Goal: Task Accomplishment & Management: Manage account settings

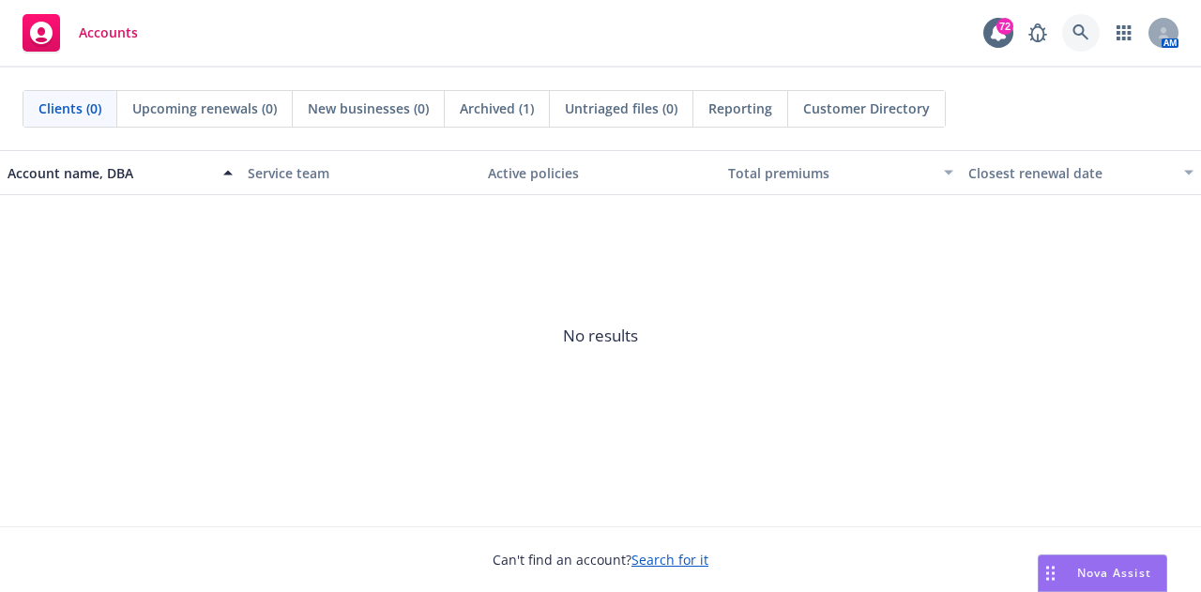
click at [1068, 36] on link at bounding box center [1081, 33] width 38 height 38
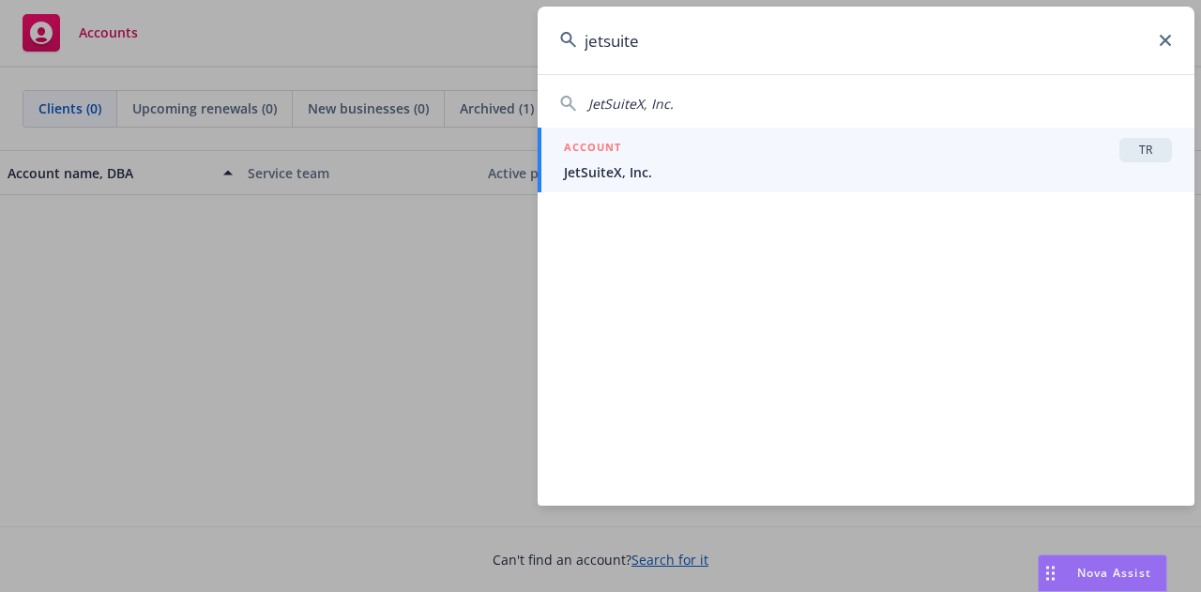
type input "jetsuite"
click at [751, 176] on span "JetSuiteX, Inc." at bounding box center [868, 172] width 608 height 20
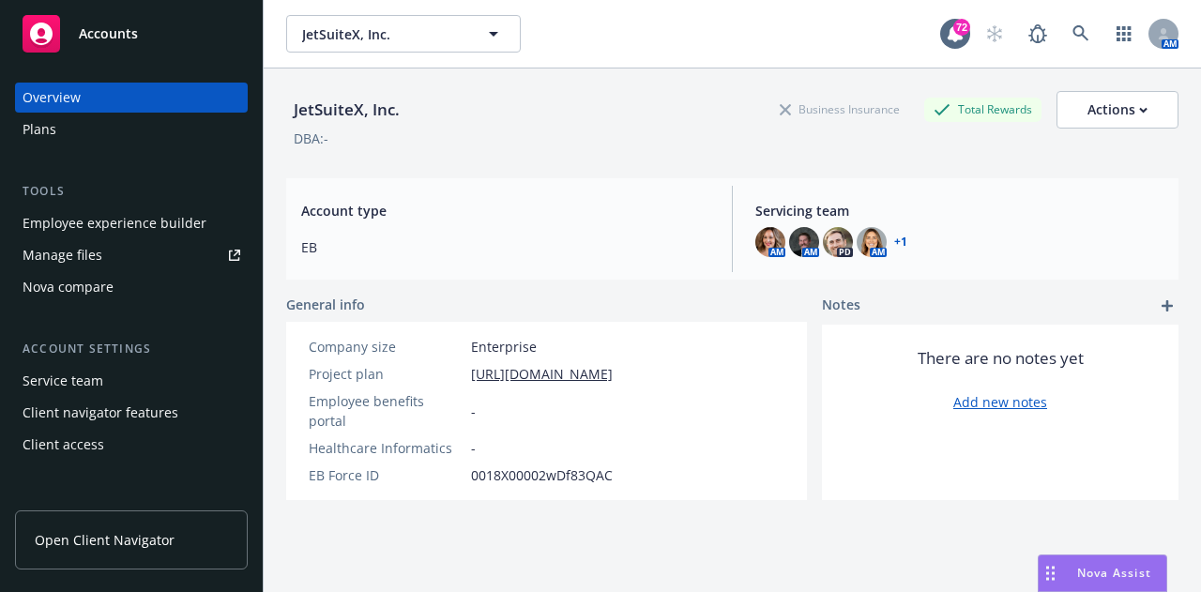
click at [128, 221] on div "Employee experience builder" at bounding box center [115, 223] width 184 height 30
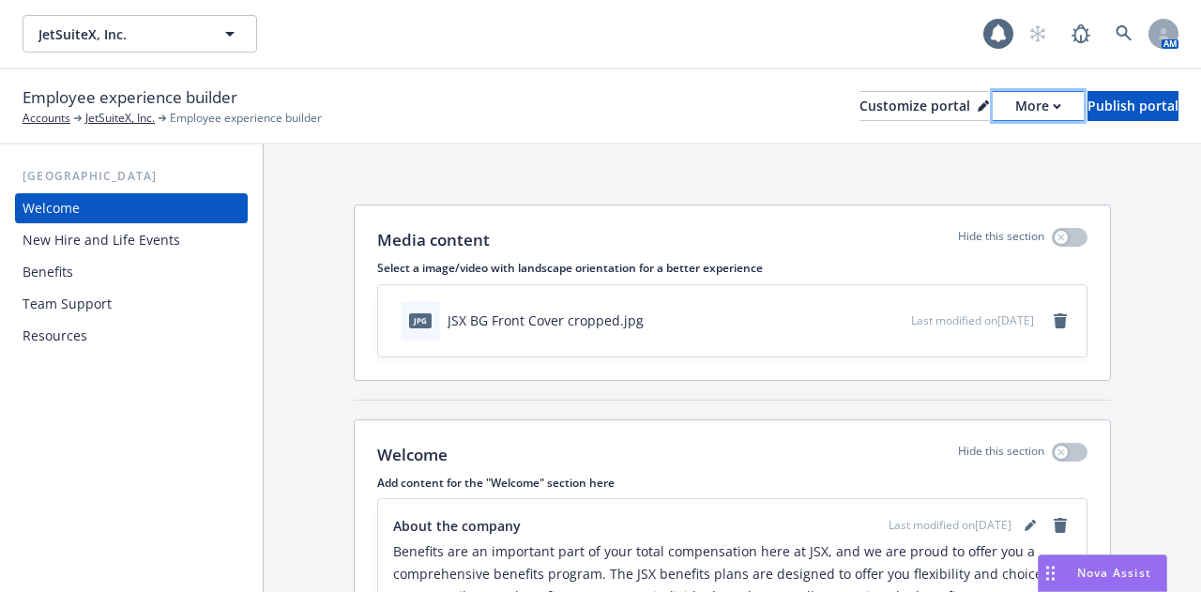
click at [993, 120] on button "More" at bounding box center [1038, 106] width 91 height 30
click at [972, 184] on link "Copy portal link" at bounding box center [939, 186] width 171 height 38
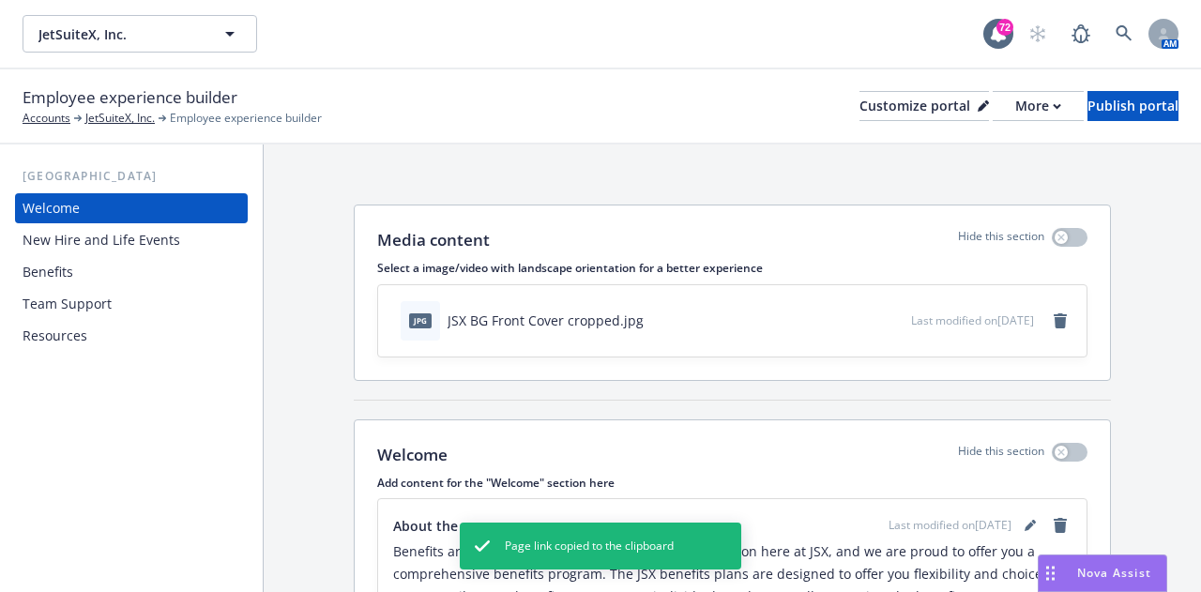
click at [65, 271] on div "Benefits" at bounding box center [48, 272] width 51 height 30
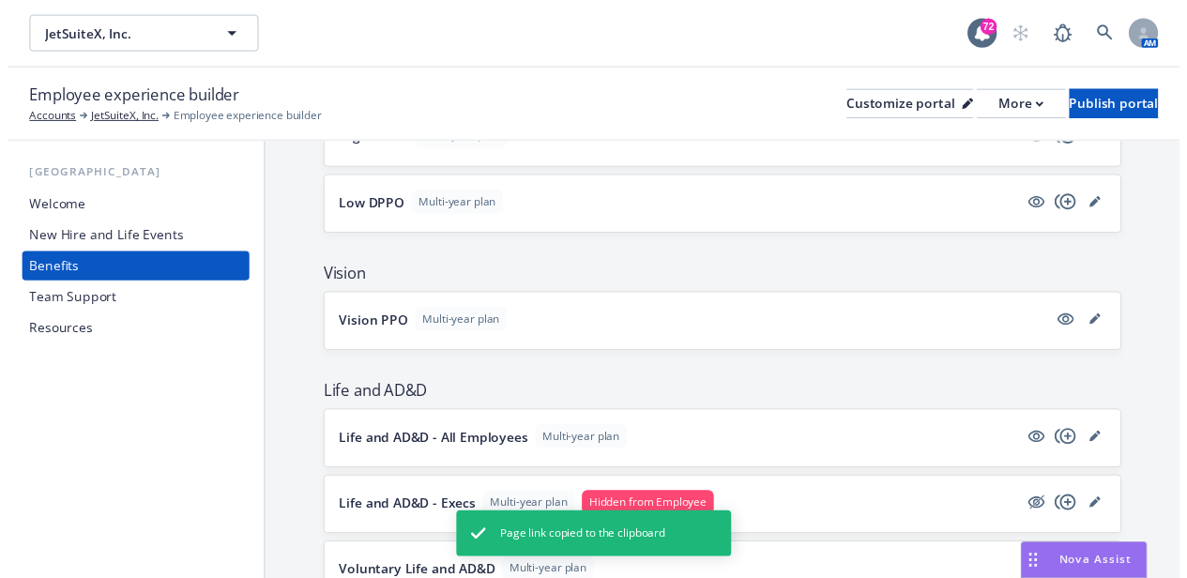
scroll to position [743, 0]
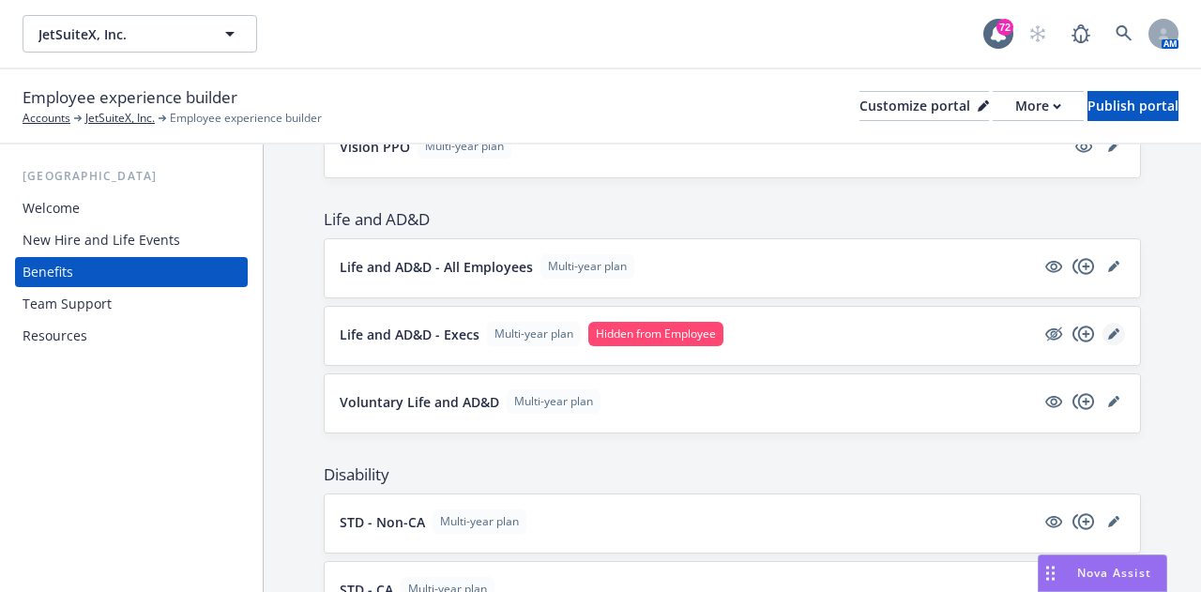
click at [1108, 330] on icon "editPencil" at bounding box center [1112, 334] width 9 height 9
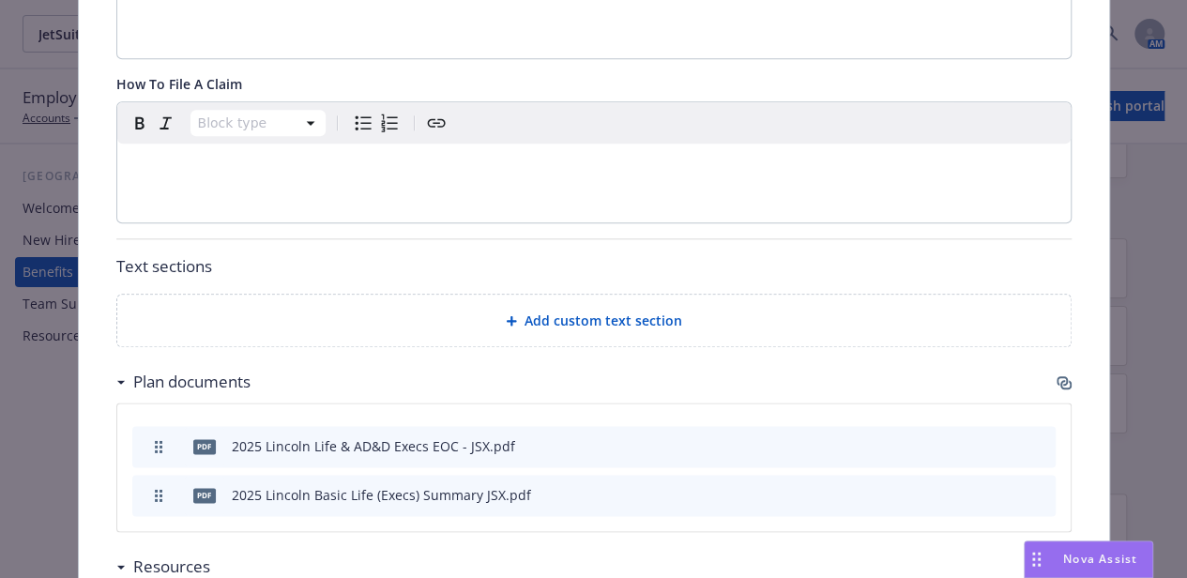
scroll to position [935, 0]
click at [1002, 486] on icon "preview file" at bounding box center [1008, 492] width 17 height 13
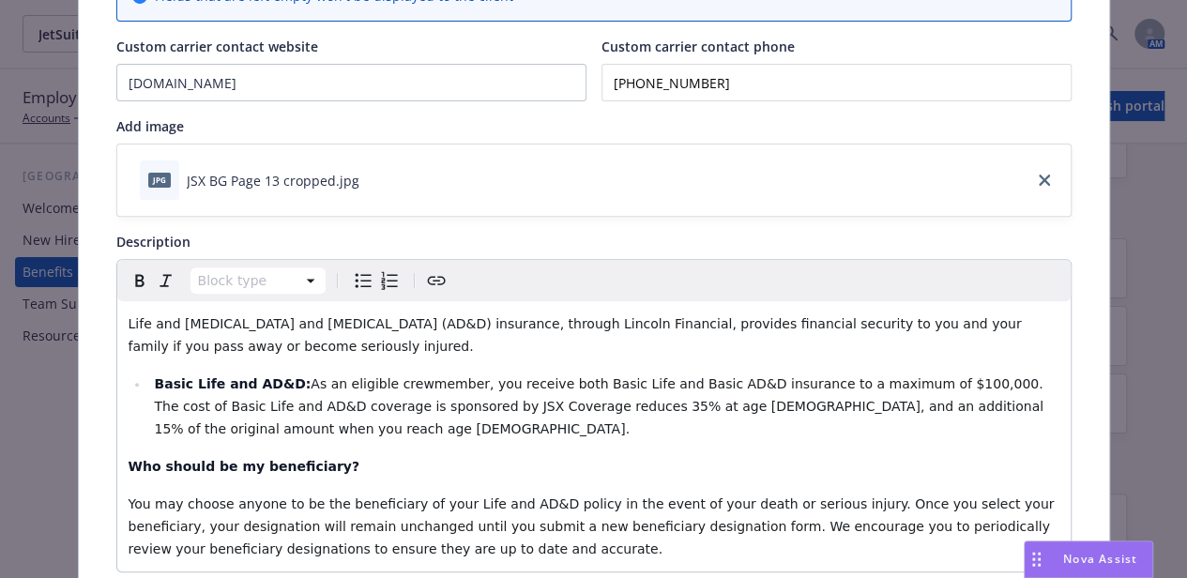
scroll to position [0, 0]
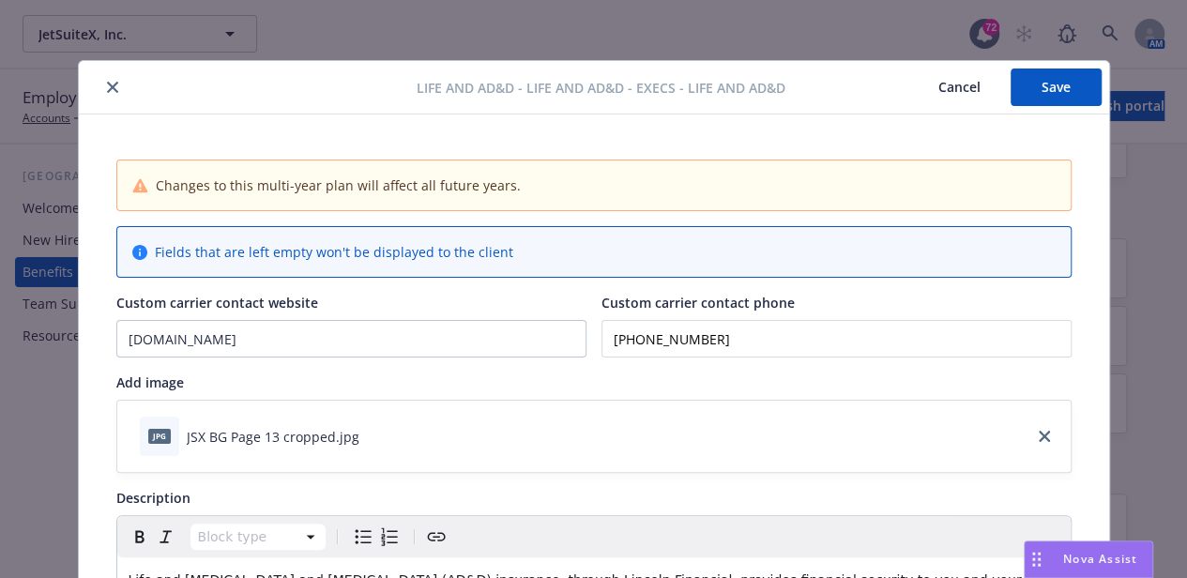
click at [101, 96] on button "close" at bounding box center [112, 87] width 23 height 23
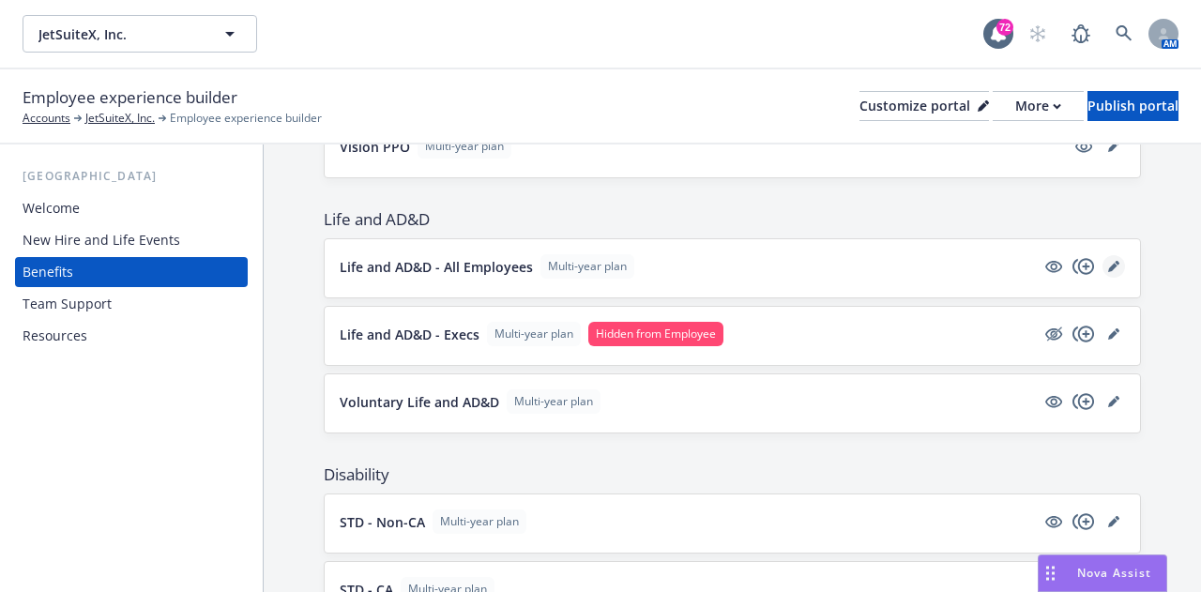
click at [1108, 262] on icon "editPencil" at bounding box center [1113, 266] width 11 height 11
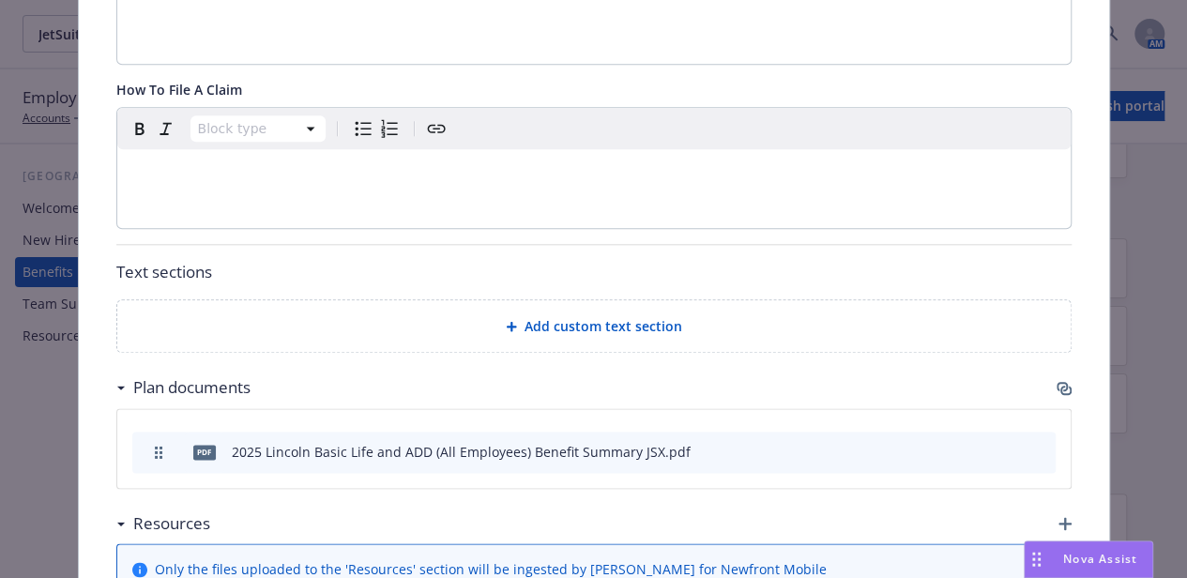
scroll to position [929, 0]
click at [1002, 443] on icon "preview file" at bounding box center [1008, 449] width 17 height 13
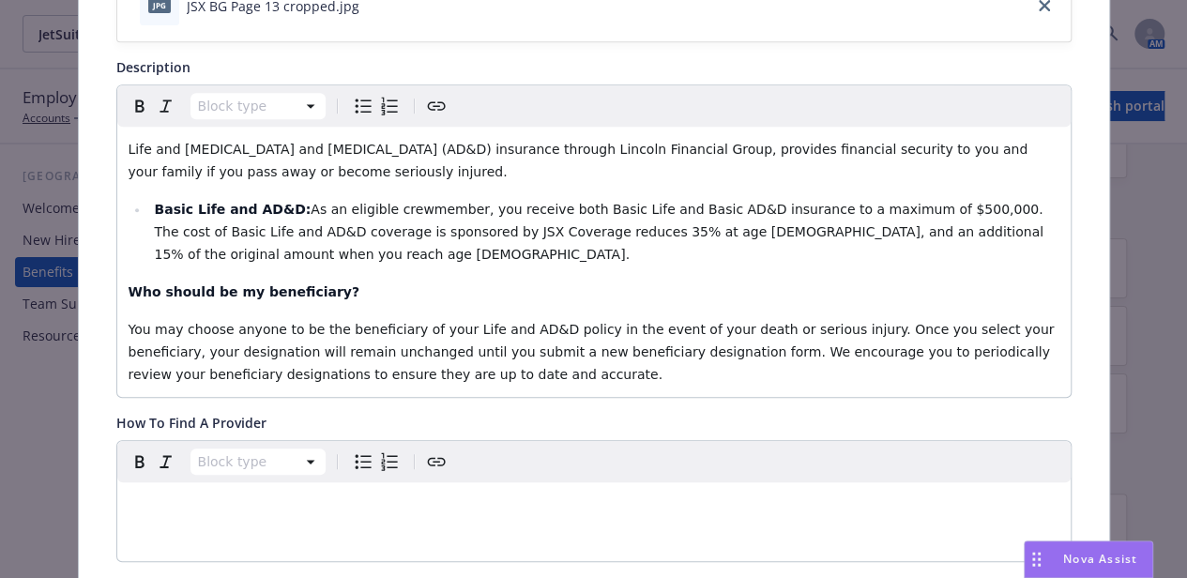
scroll to position [0, 0]
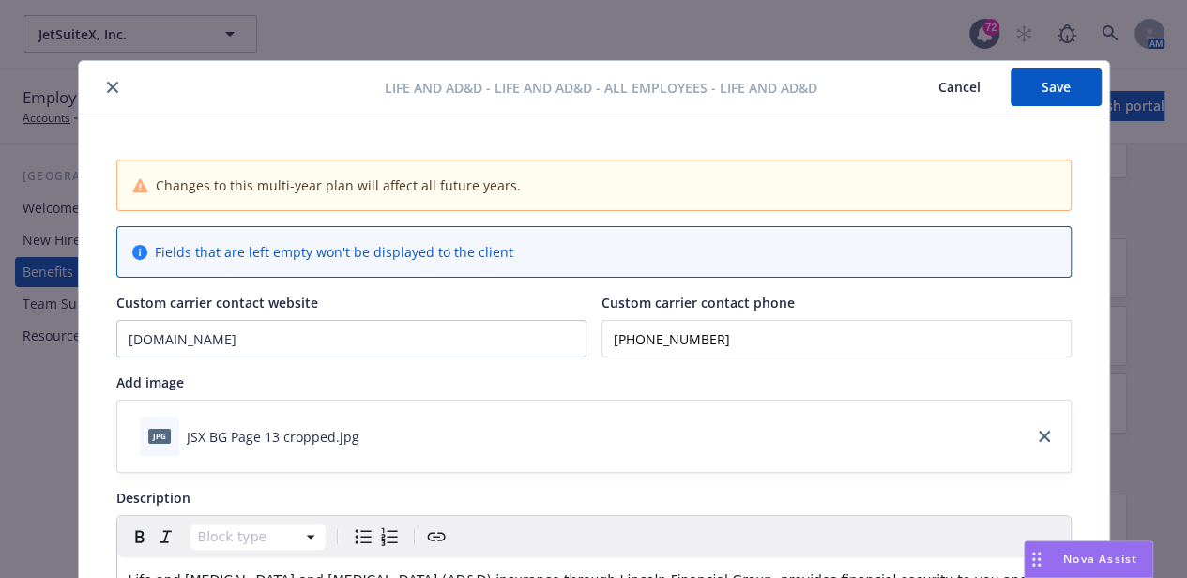
click at [107, 86] on icon "close" at bounding box center [112, 87] width 11 height 11
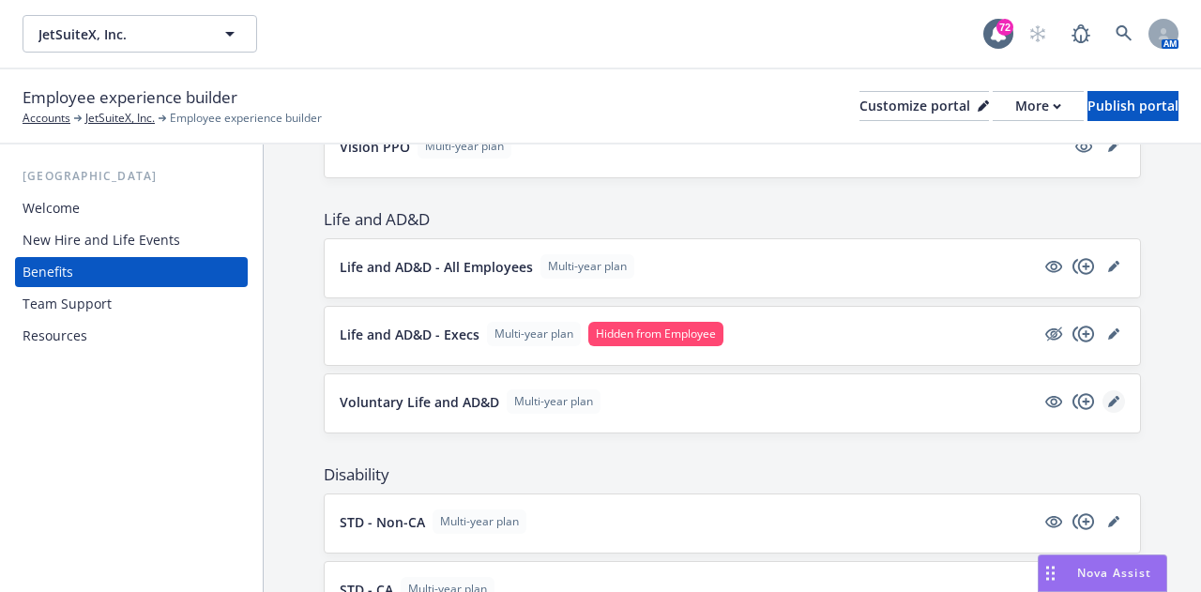
click at [1108, 397] on link "editPencil" at bounding box center [1114, 401] width 23 height 23
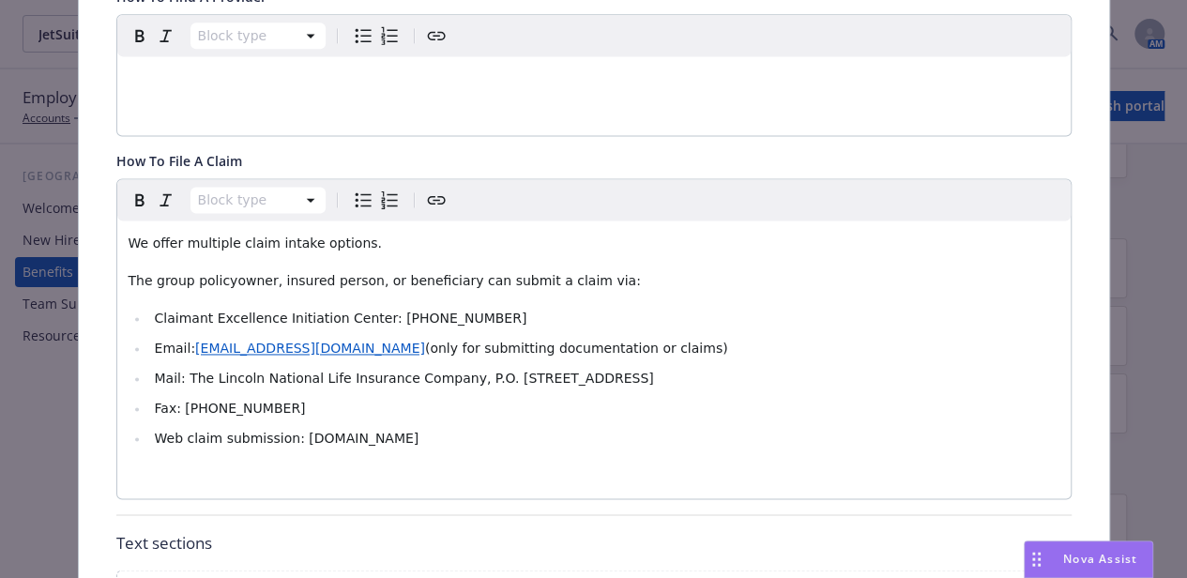
scroll to position [1625, 0]
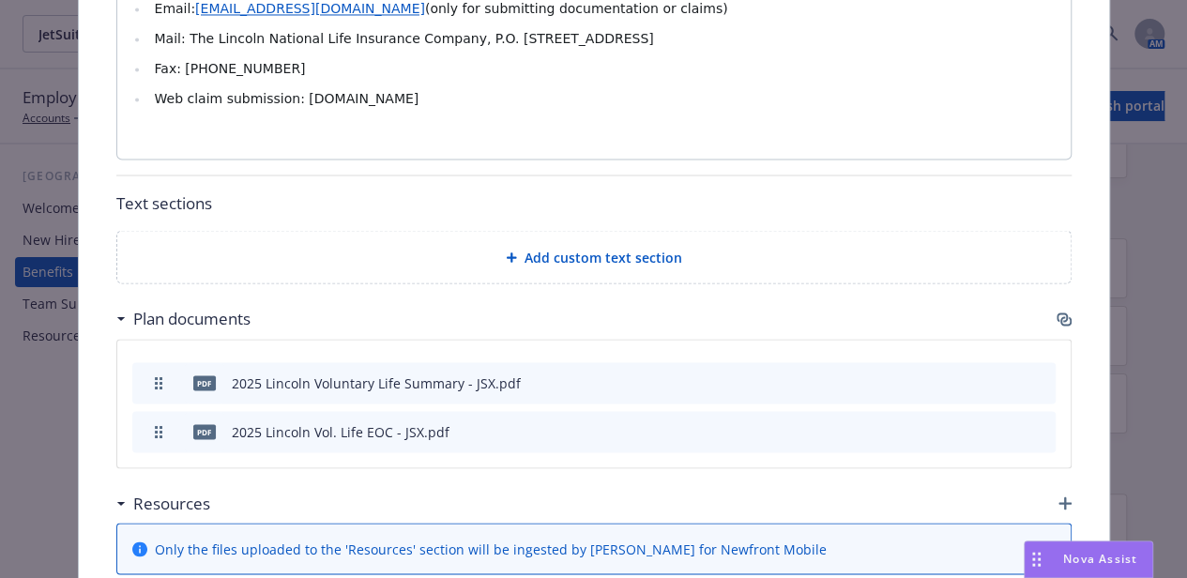
click at [1000, 375] on icon "preview file" at bounding box center [1008, 381] width 17 height 13
